Goal: Task Accomplishment & Management: Use online tool/utility

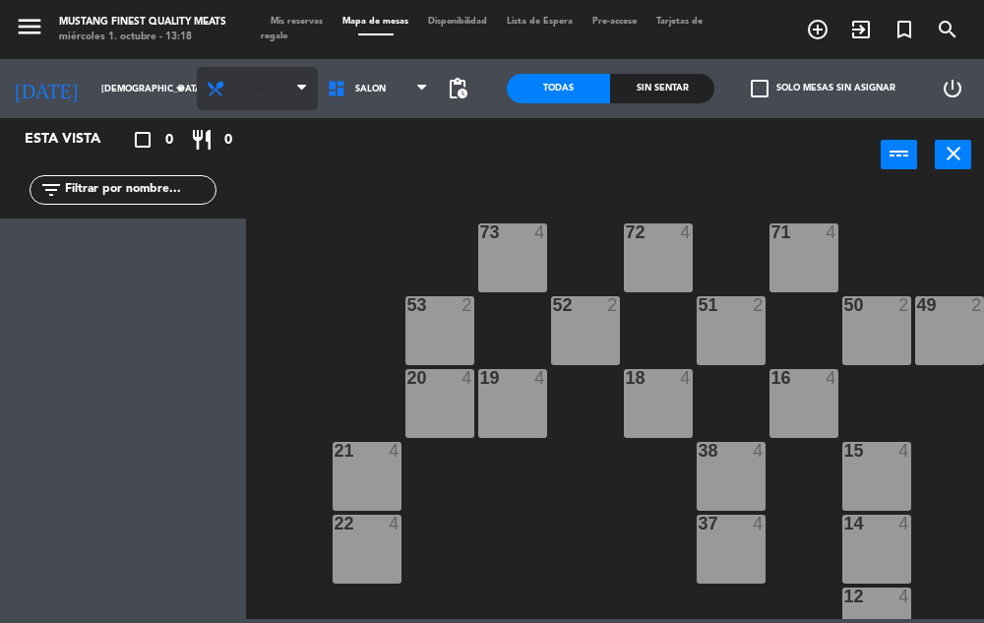
click at [251, 86] on span "Almuerzo" at bounding box center [264, 89] width 51 height 11
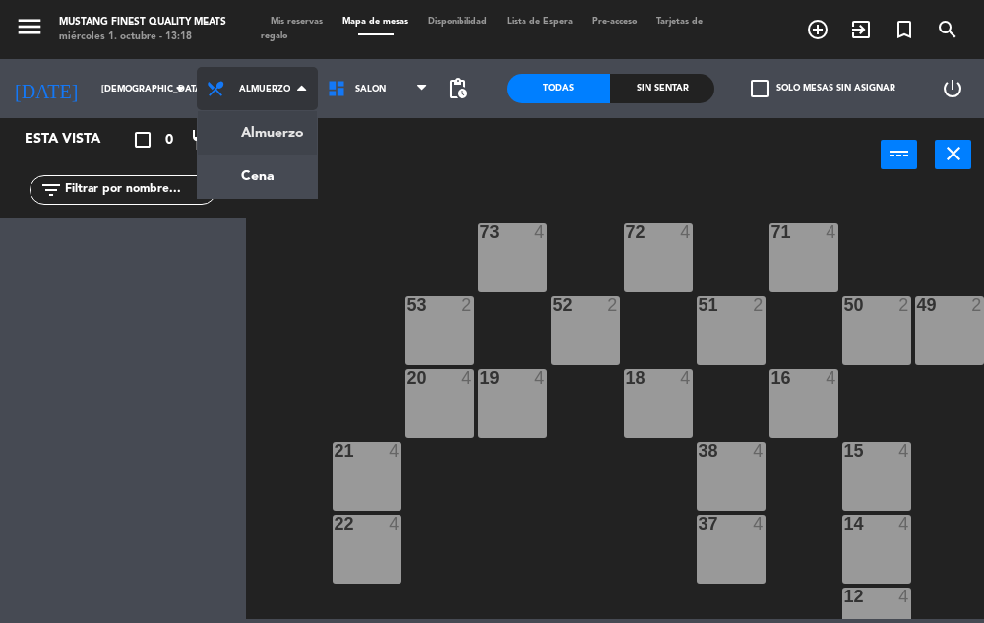
click at [252, 173] on ng-component "menu Mustang Finest Quality Meats [DATE] 1. octubre - 13:18 Mis reservas Mapa d…" at bounding box center [492, 309] width 984 height 619
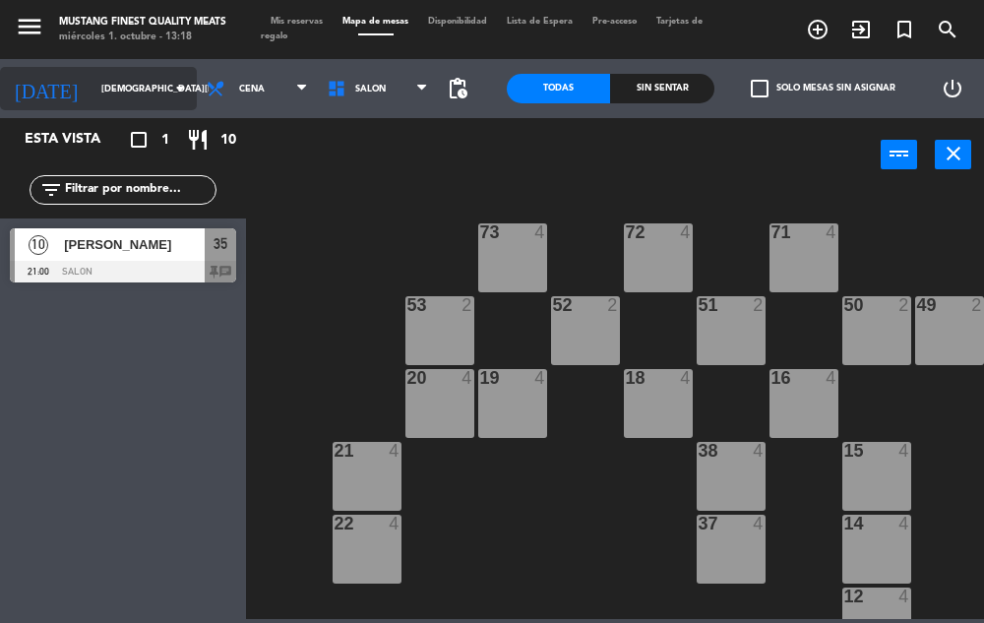
click at [94, 96] on input "[DEMOGRAPHIC_DATA][DATE]" at bounding box center [155, 89] width 127 height 31
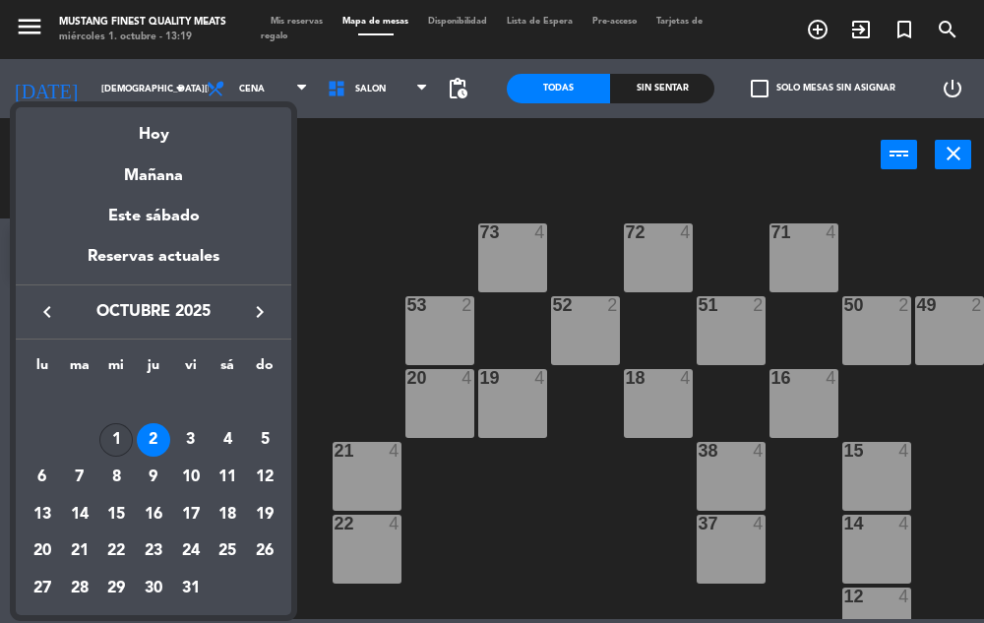
click at [116, 438] on div "1" at bounding box center [115, 439] width 33 height 33
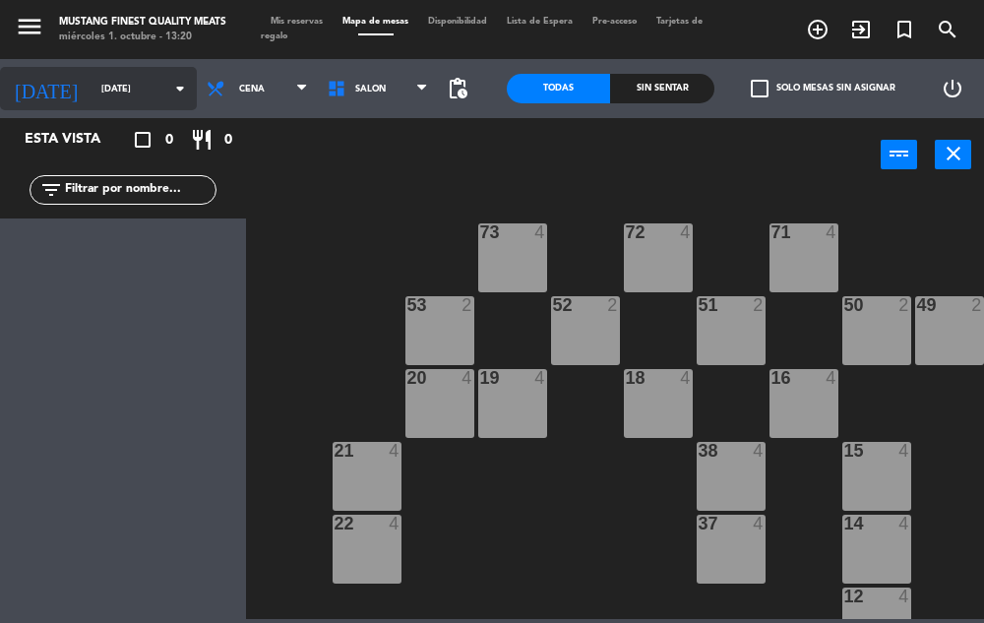
click at [115, 94] on input "[DATE]" at bounding box center [155, 89] width 127 height 31
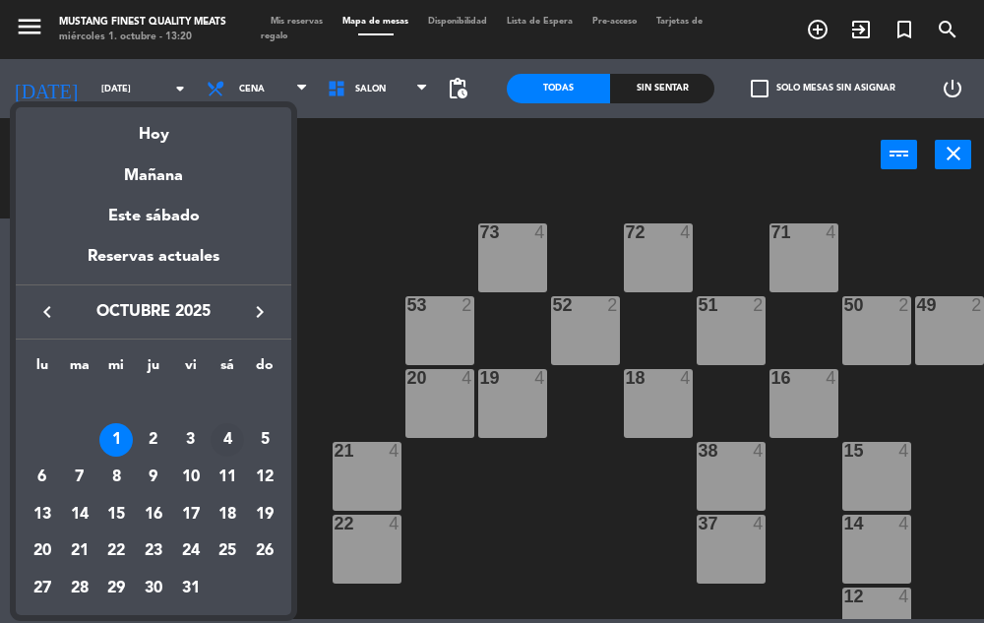
click at [227, 440] on div "4" at bounding box center [227, 439] width 33 height 33
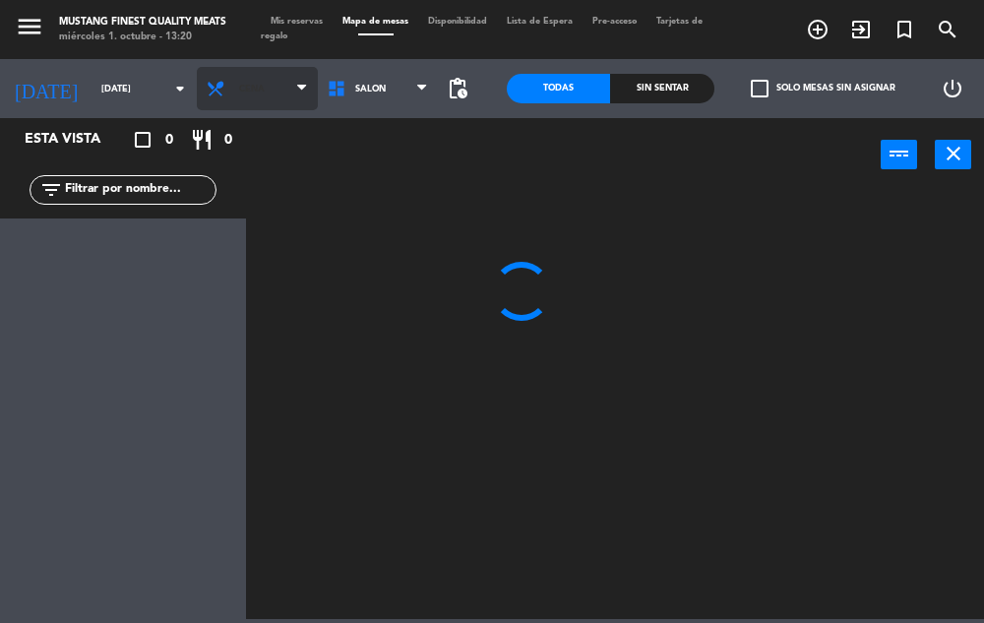
click at [247, 88] on span "Cena" at bounding box center [257, 88] width 121 height 43
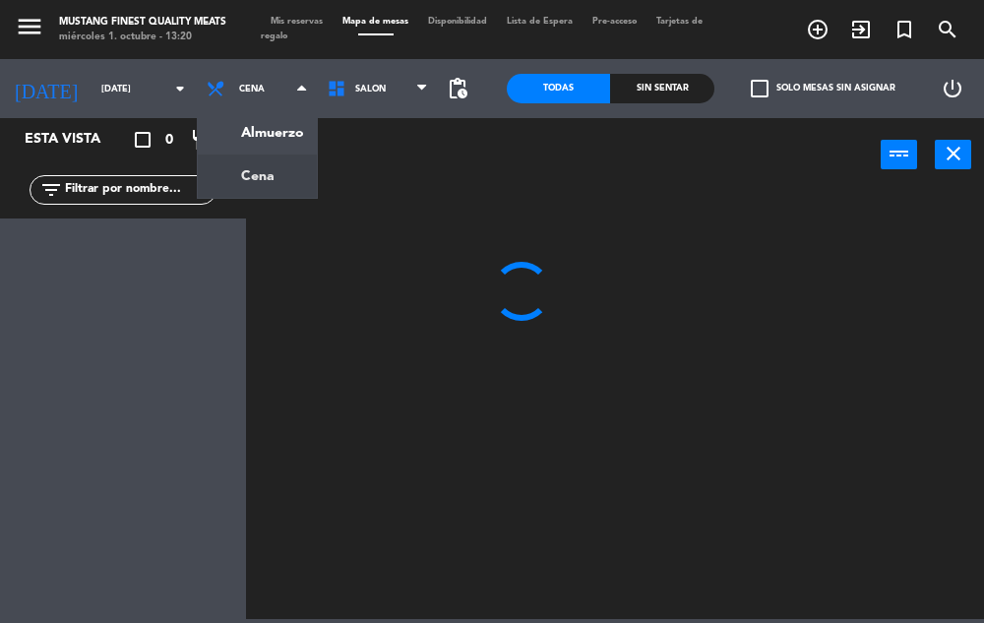
click at [379, 215] on div at bounding box center [620, 403] width 728 height 431
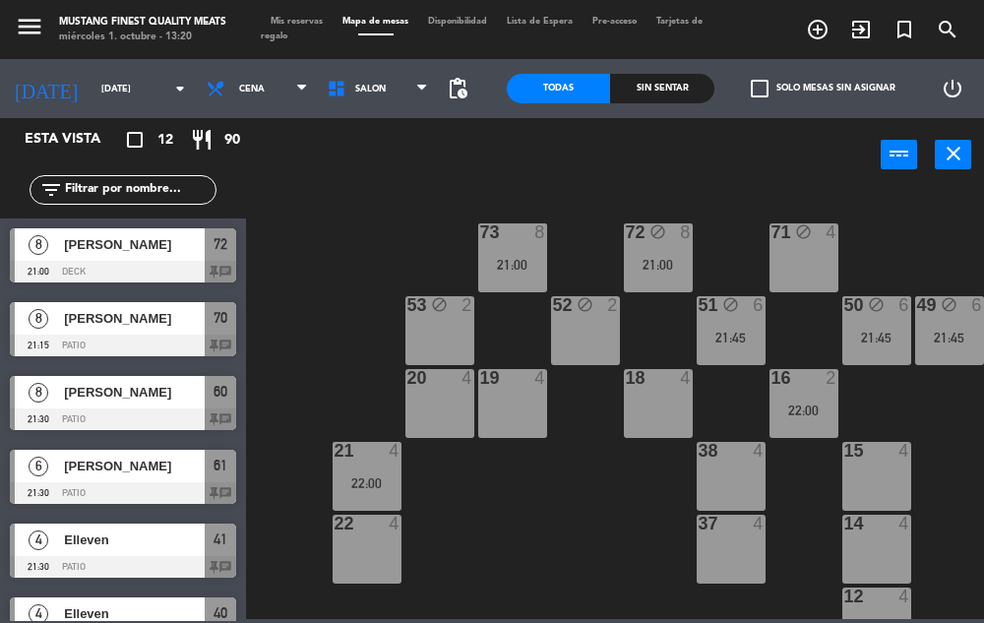
scroll to position [0, 65]
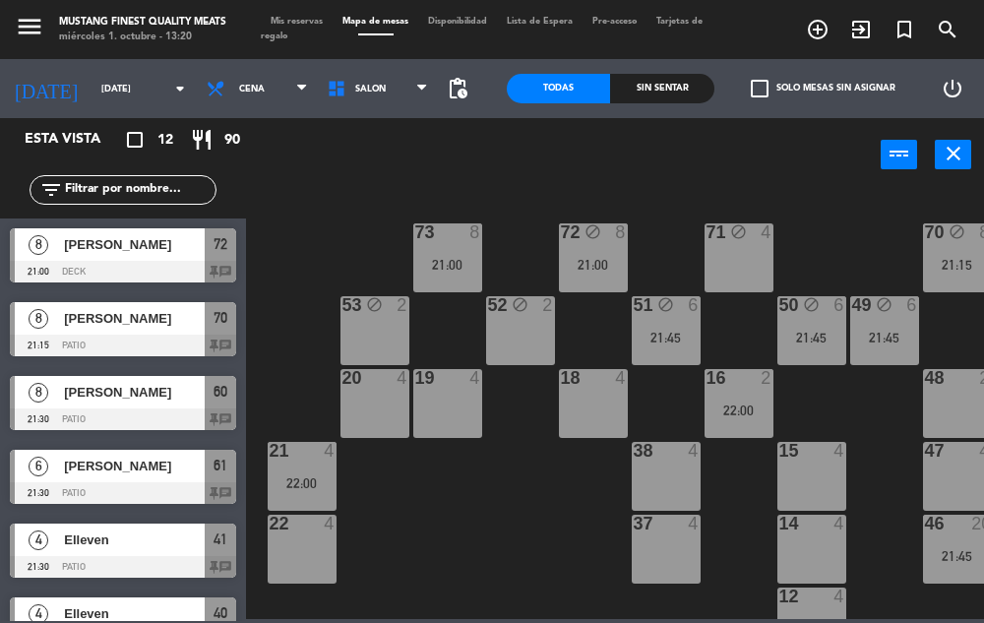
click at [476, 562] on div "73 8 21:00 72 block 8 21:00 71 block 4 69 block 10 21:30 70 block 8 21:15 80 bl…" at bounding box center [620, 403] width 728 height 431
click at [452, 264] on div "21:00" at bounding box center [447, 265] width 69 height 14
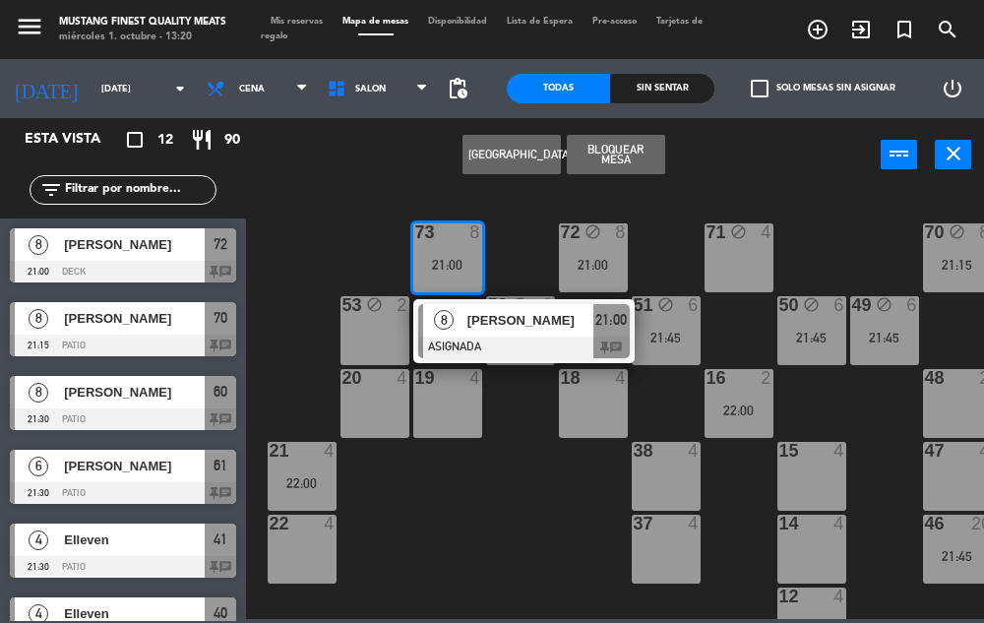
click at [526, 525] on div "73 8 21:00 8 [PERSON_NAME] ASIGNADA 21:00 chat 72 block 8 21:00 71 block 4 69 b…" at bounding box center [620, 403] width 728 height 431
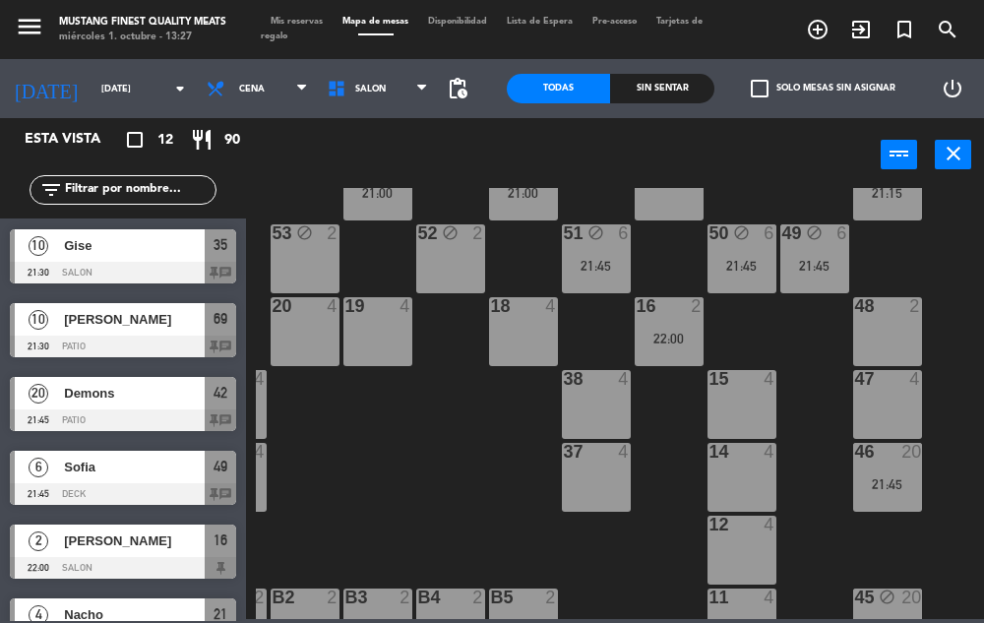
scroll to position [483, 0]
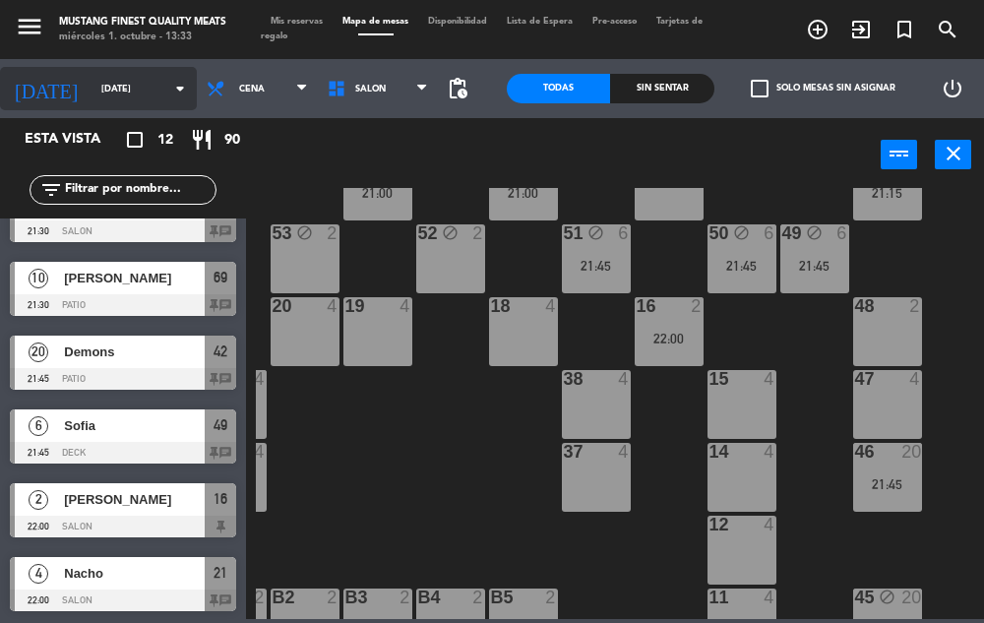
click at [144, 74] on input "[DATE]" at bounding box center [155, 89] width 127 height 31
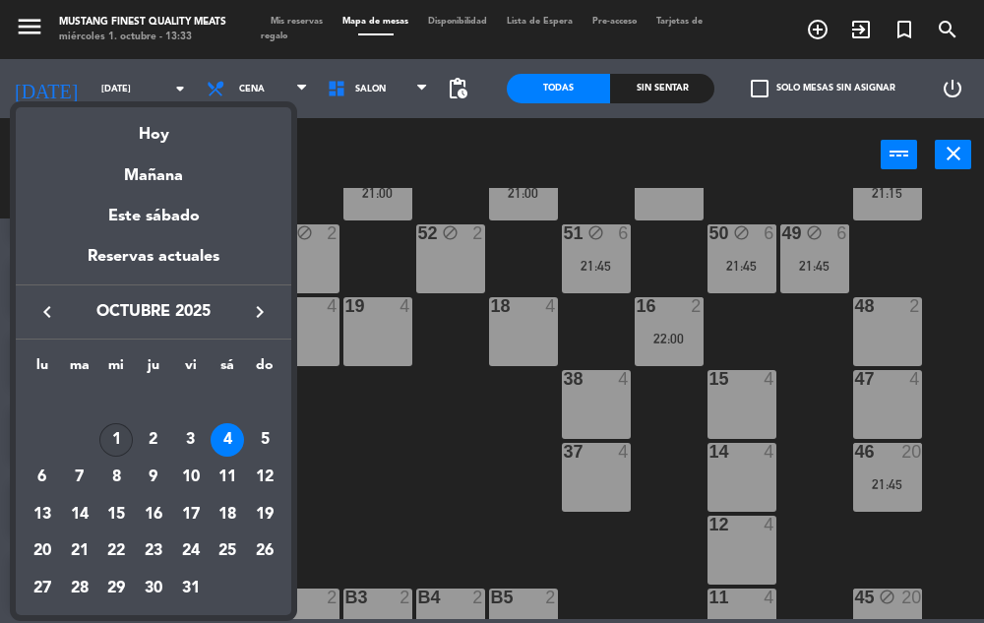
click at [111, 444] on div "1" at bounding box center [115, 439] width 33 height 33
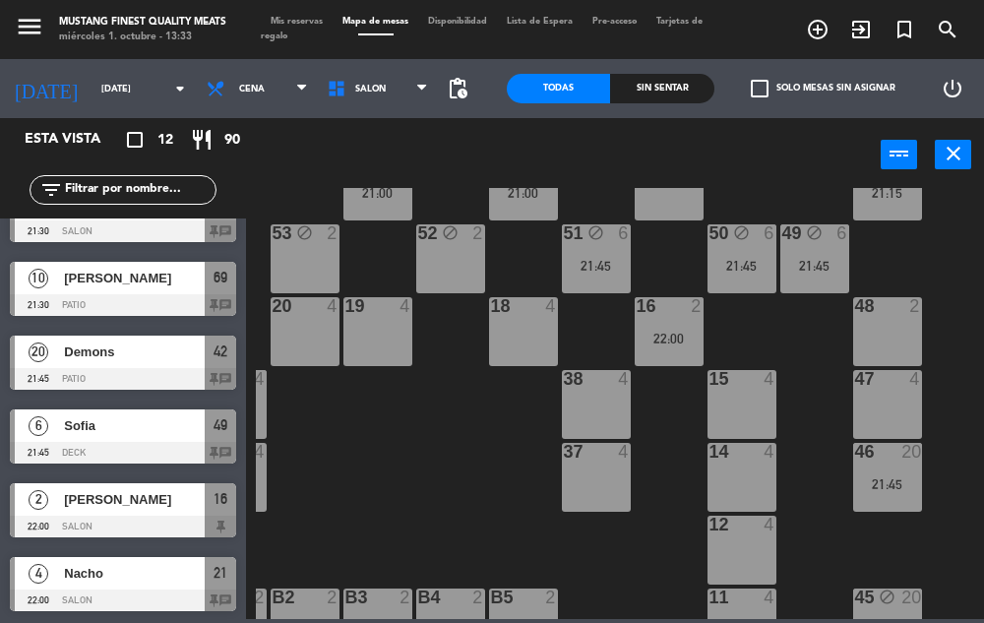
type input "[DATE]"
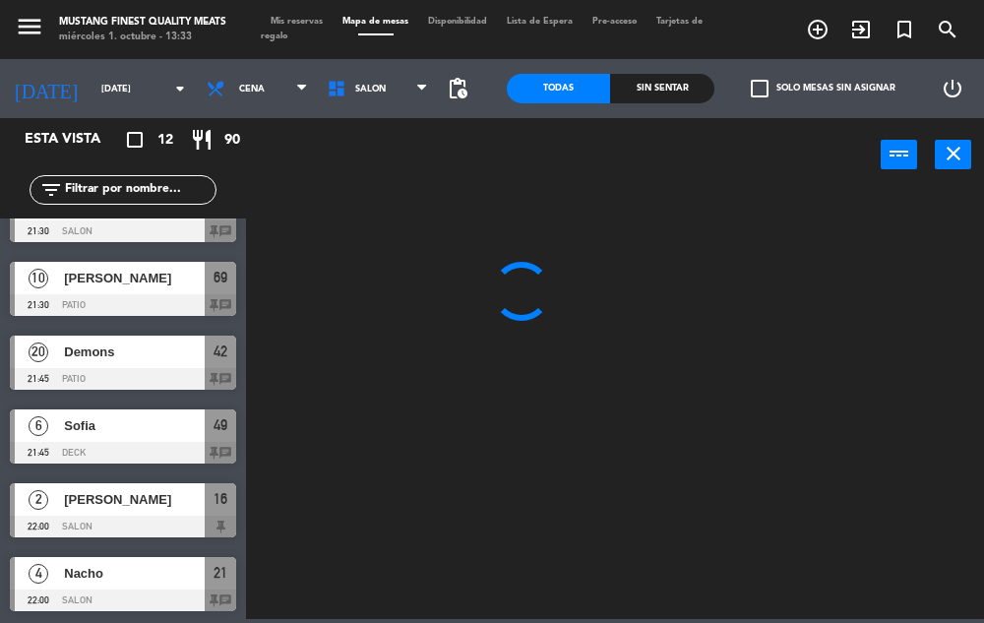
scroll to position [0, 0]
click at [241, 85] on span "Cena" at bounding box center [252, 89] width 26 height 11
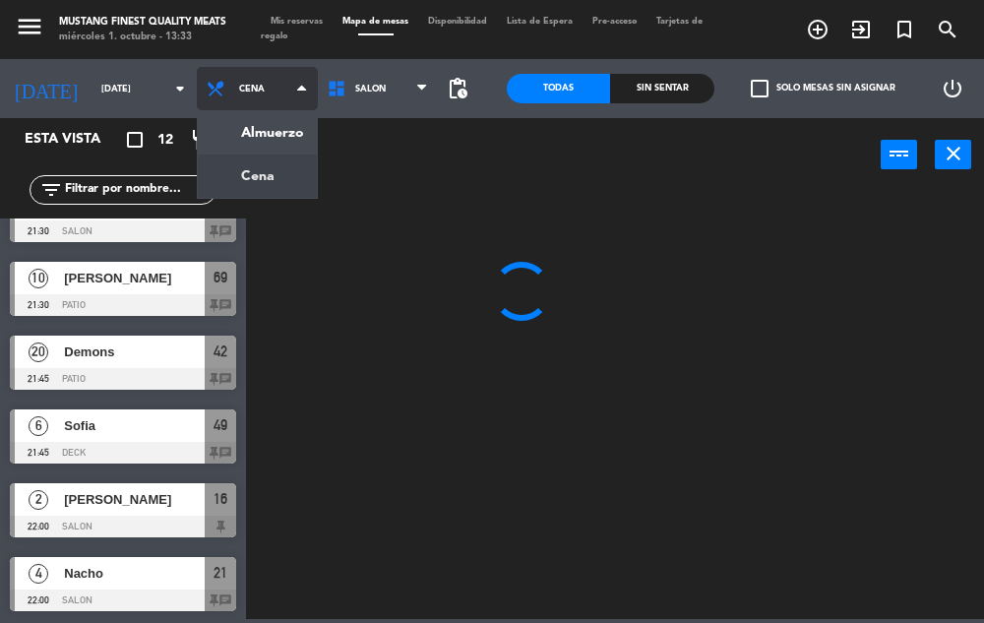
click at [278, 134] on ng-component "menu Mustang Finest Quality Meats [DATE] 1. octubre - 13:33 Mis reservas Mapa d…" at bounding box center [492, 309] width 984 height 619
